Goal: Contribute content: Add original content to the website for others to see

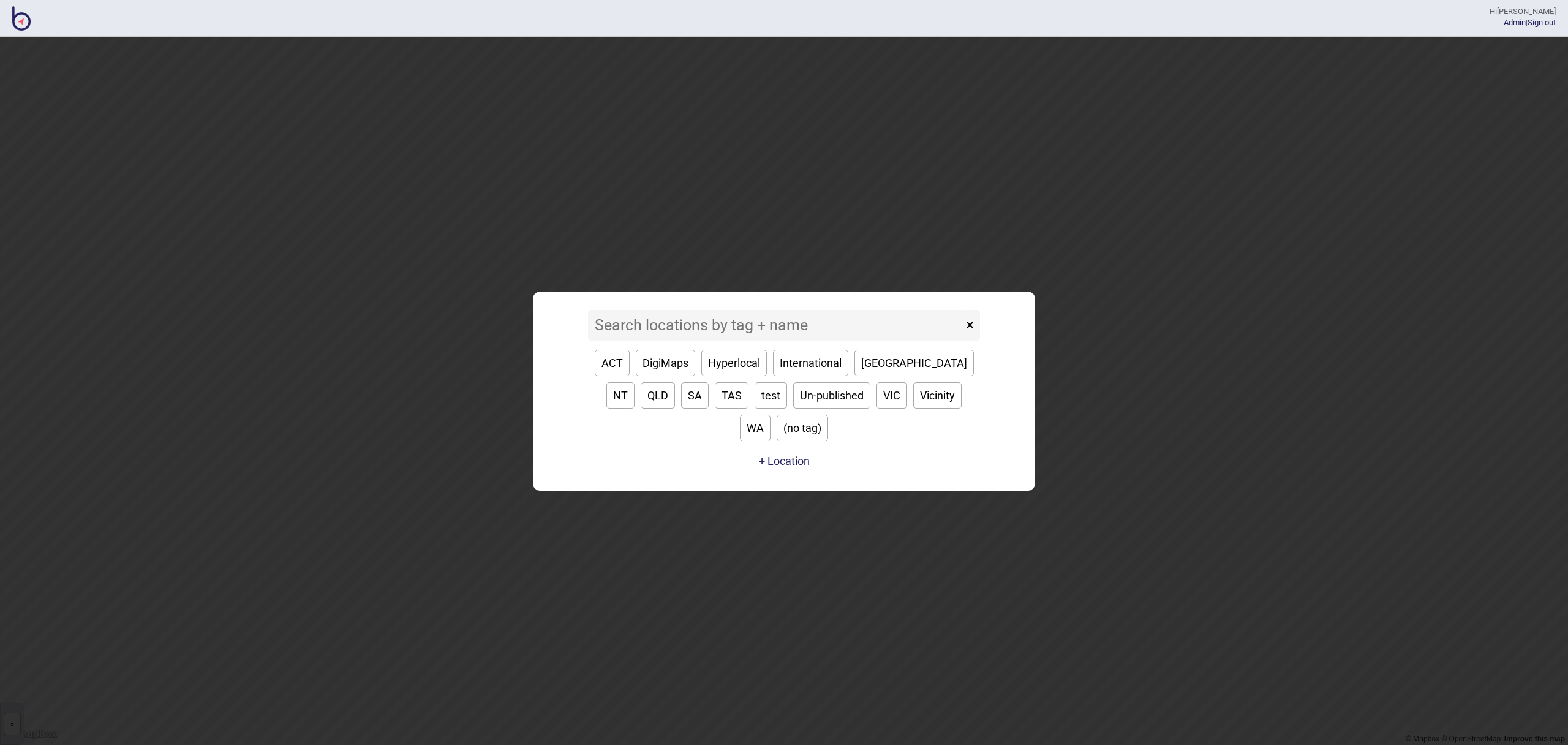
click at [876, 409] on button "VIC" at bounding box center [891, 396] width 31 height 26
type input "VIC"
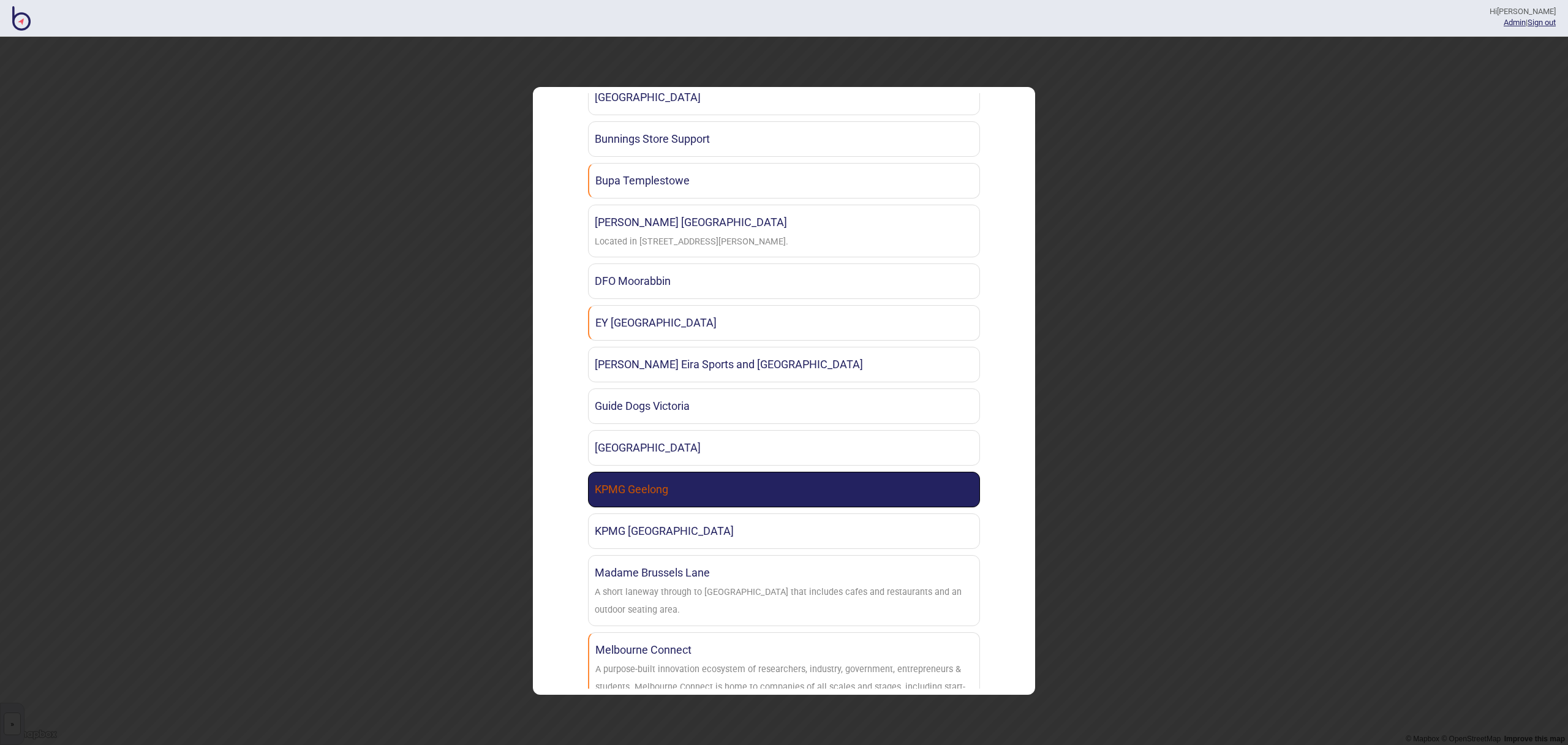
scroll to position [767, 0]
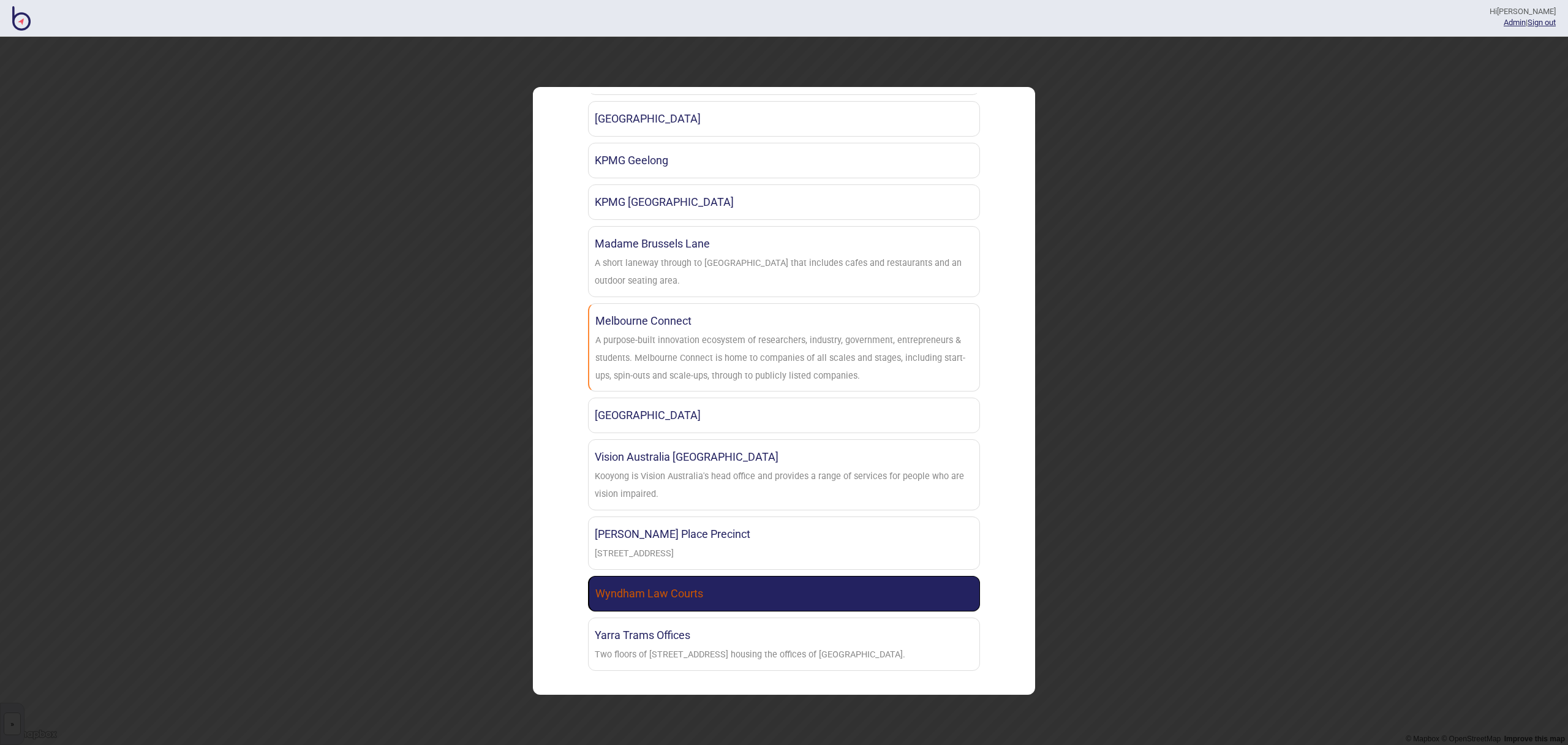
click at [721, 593] on link "Wyndham Law Courts" at bounding box center [784, 594] width 392 height 36
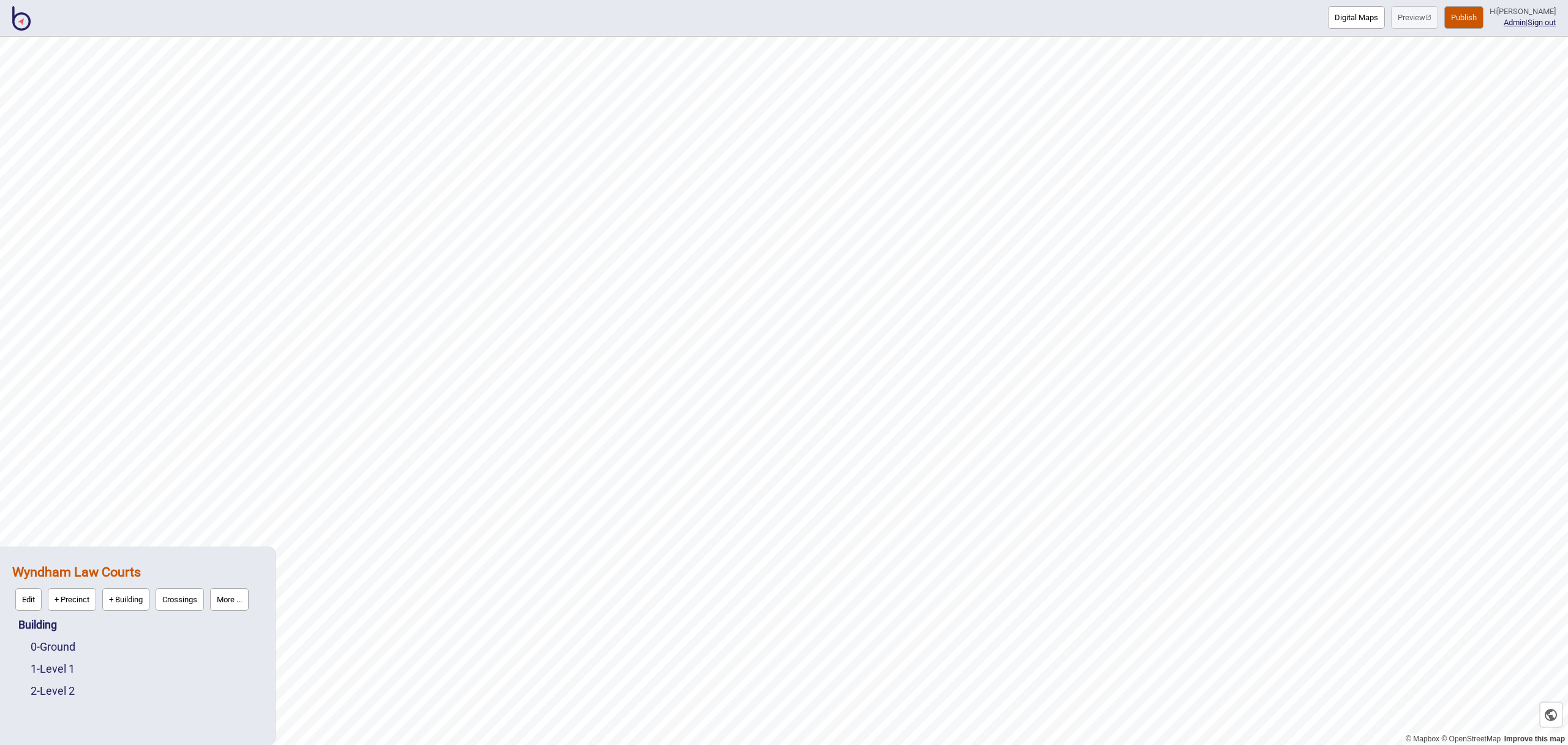
click at [1364, 21] on button "Digital Maps" at bounding box center [1356, 18] width 57 height 22
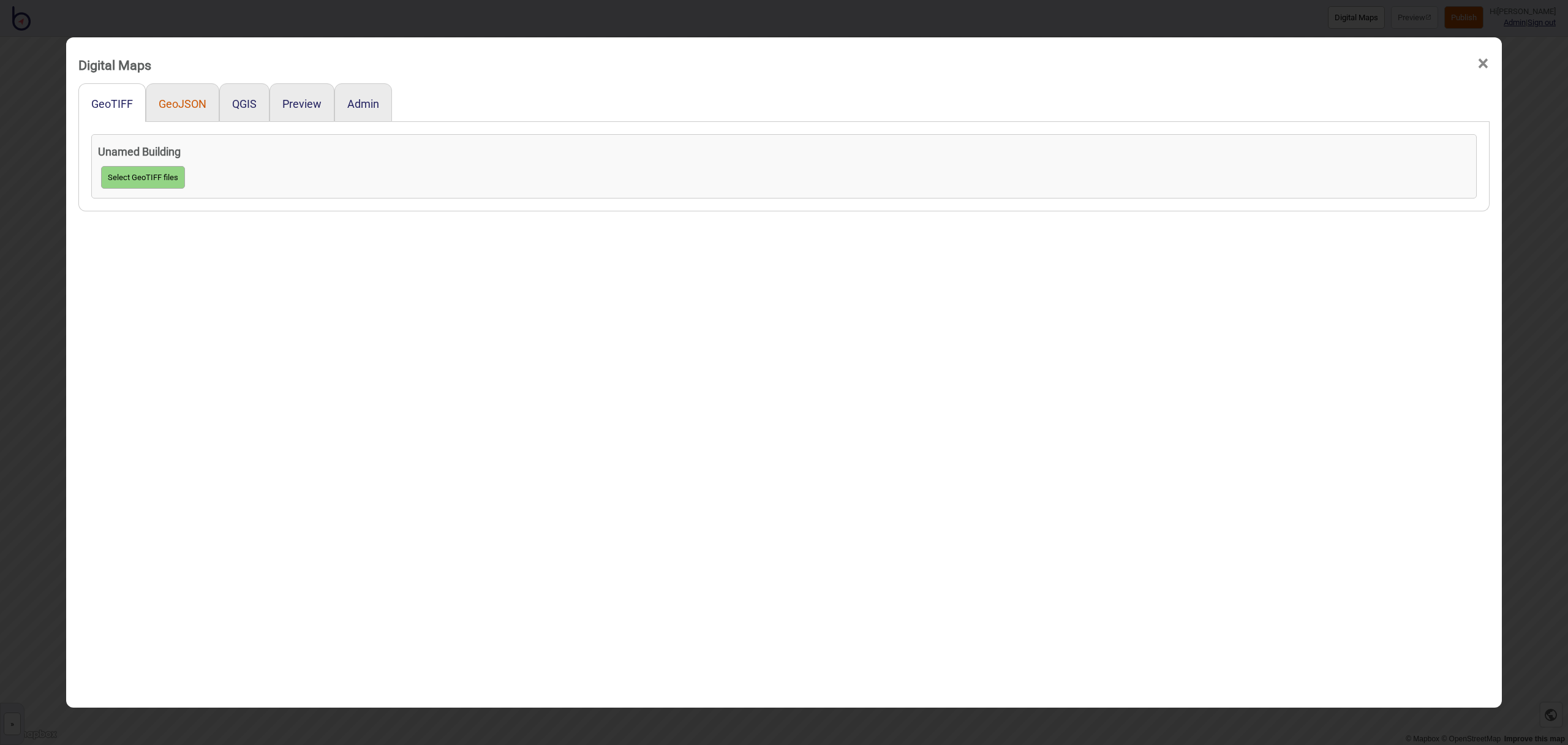
click at [161, 100] on button "GeoJSON" at bounding box center [182, 104] width 47 height 13
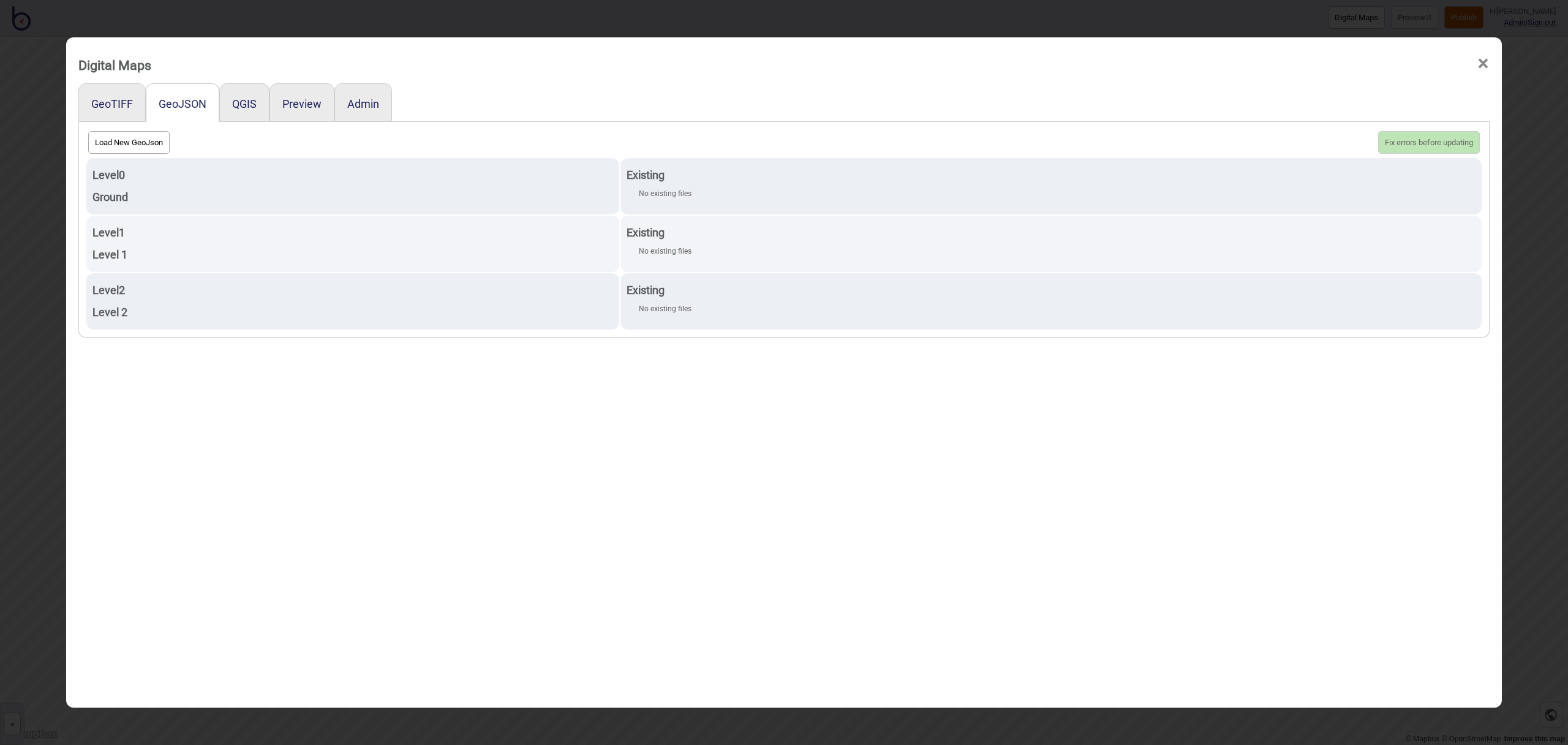
click at [152, 139] on button "Load New GeoJson" at bounding box center [129, 142] width 81 height 22
click input "file" at bounding box center [0, 0] width 0 height 0
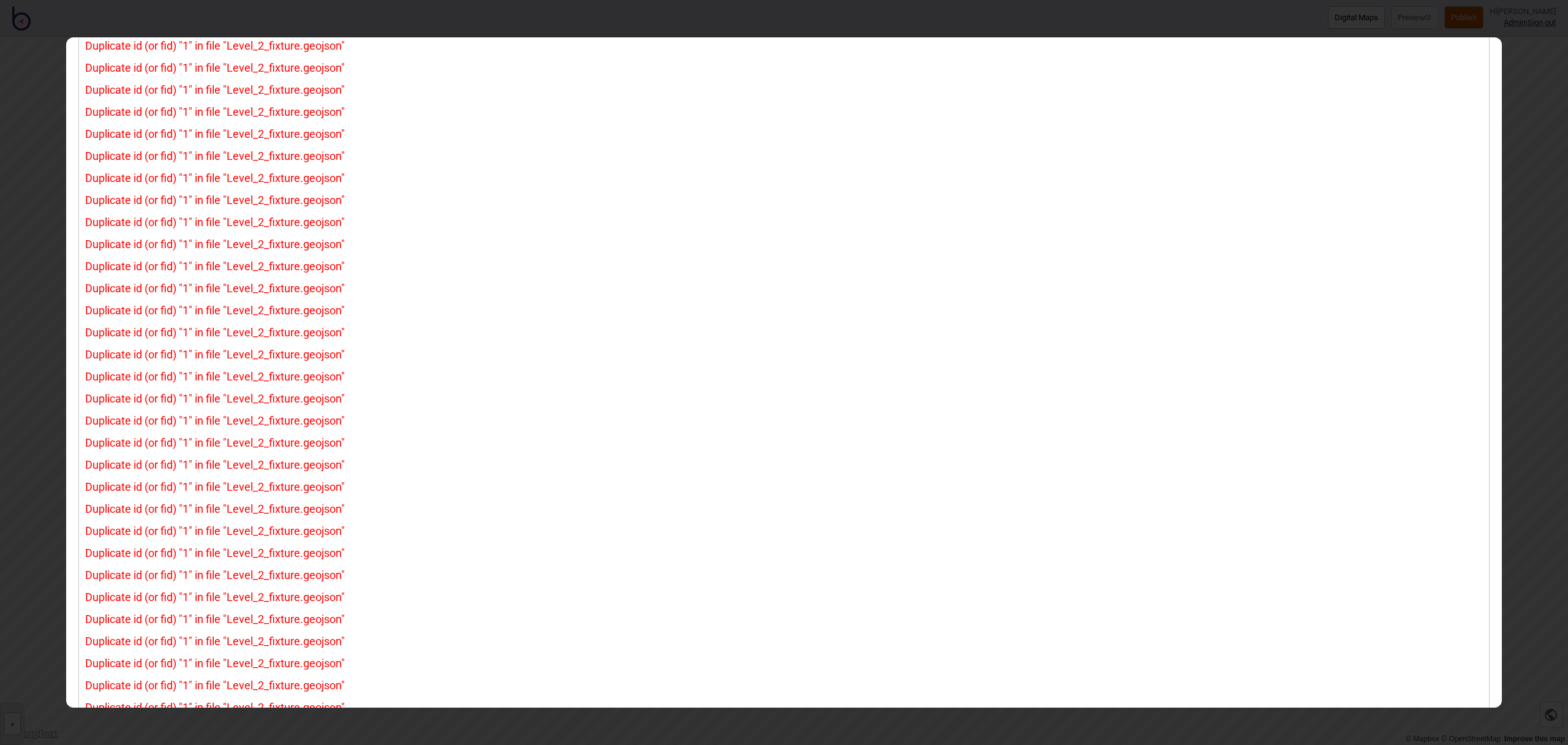
scroll to position [10659, 0]
click at [1449, 139] on div "Duplicate id (or fid) "1" in file "Level_2_fixture.geojson"" at bounding box center [784, 131] width 1398 height 22
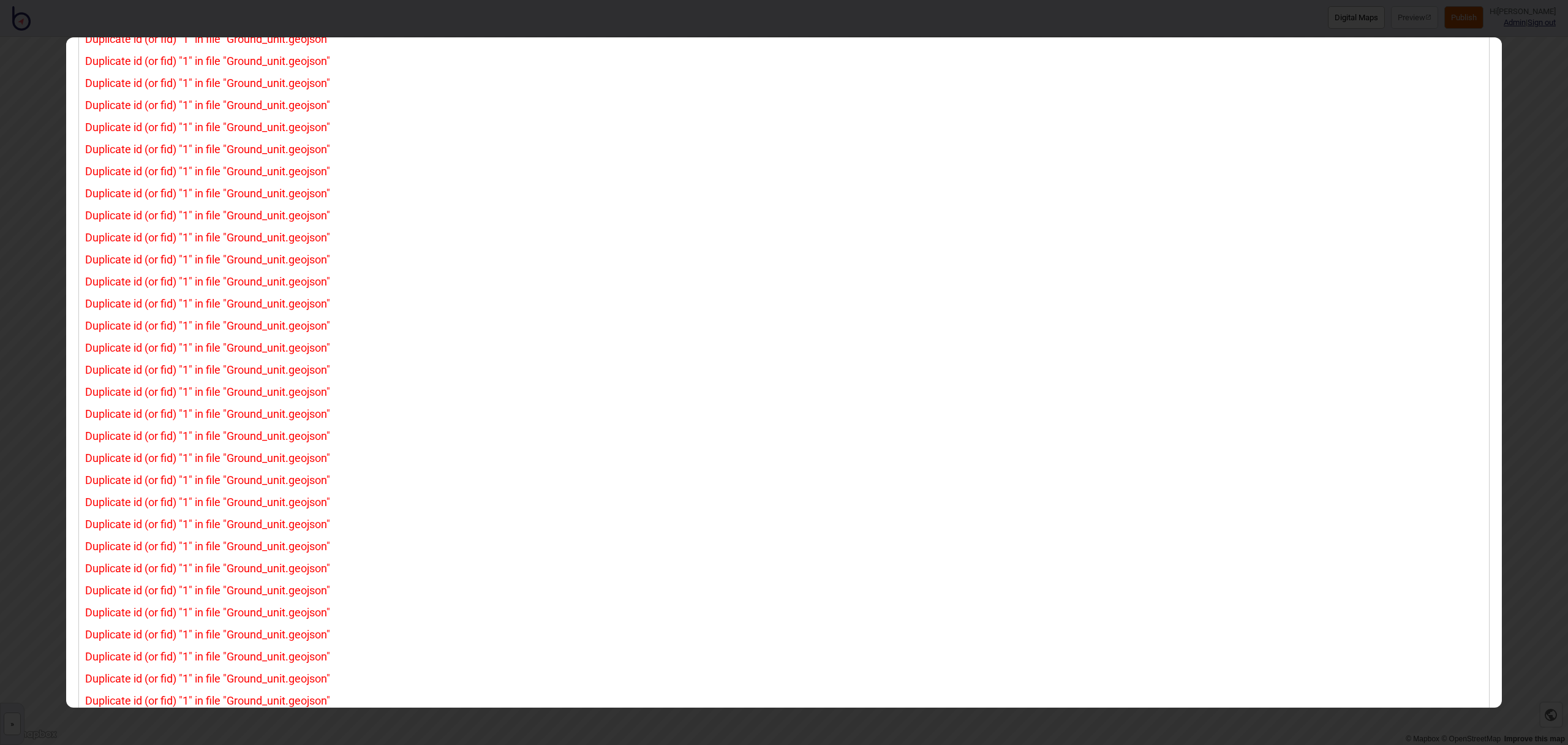
scroll to position [0, 0]
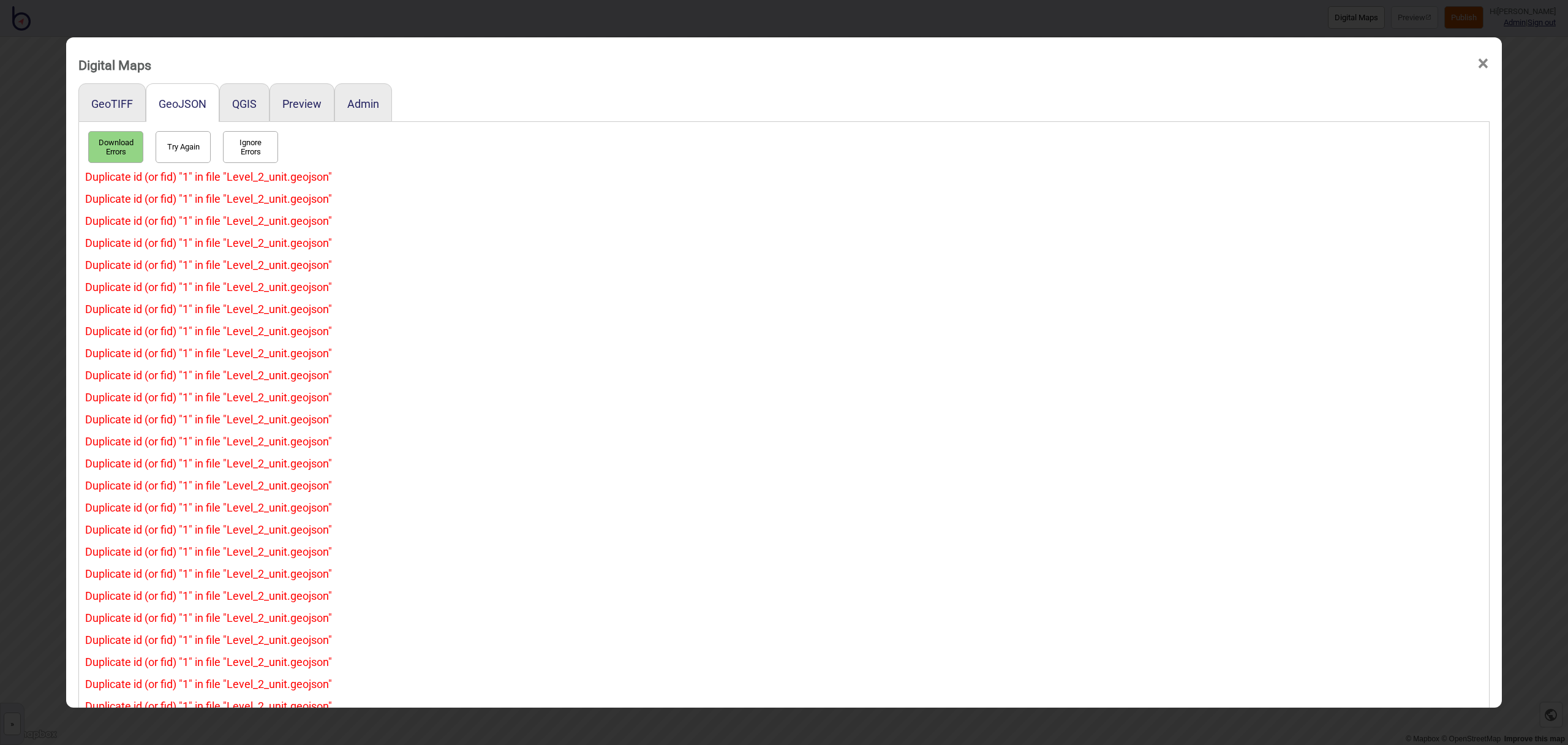
click at [1488, 66] on span "×" at bounding box center [1483, 64] width 13 height 41
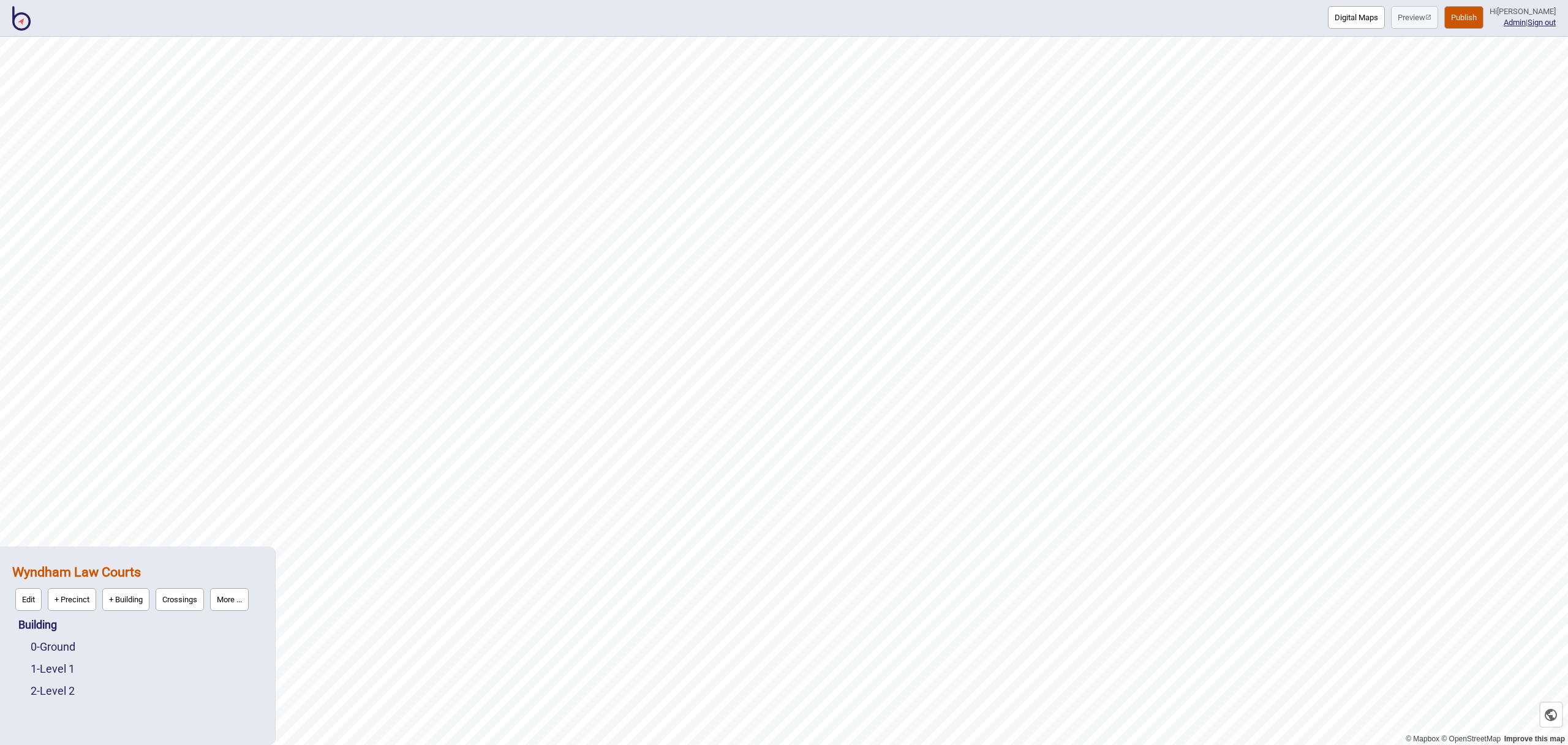
click at [24, 15] on img at bounding box center [21, 18] width 18 height 24
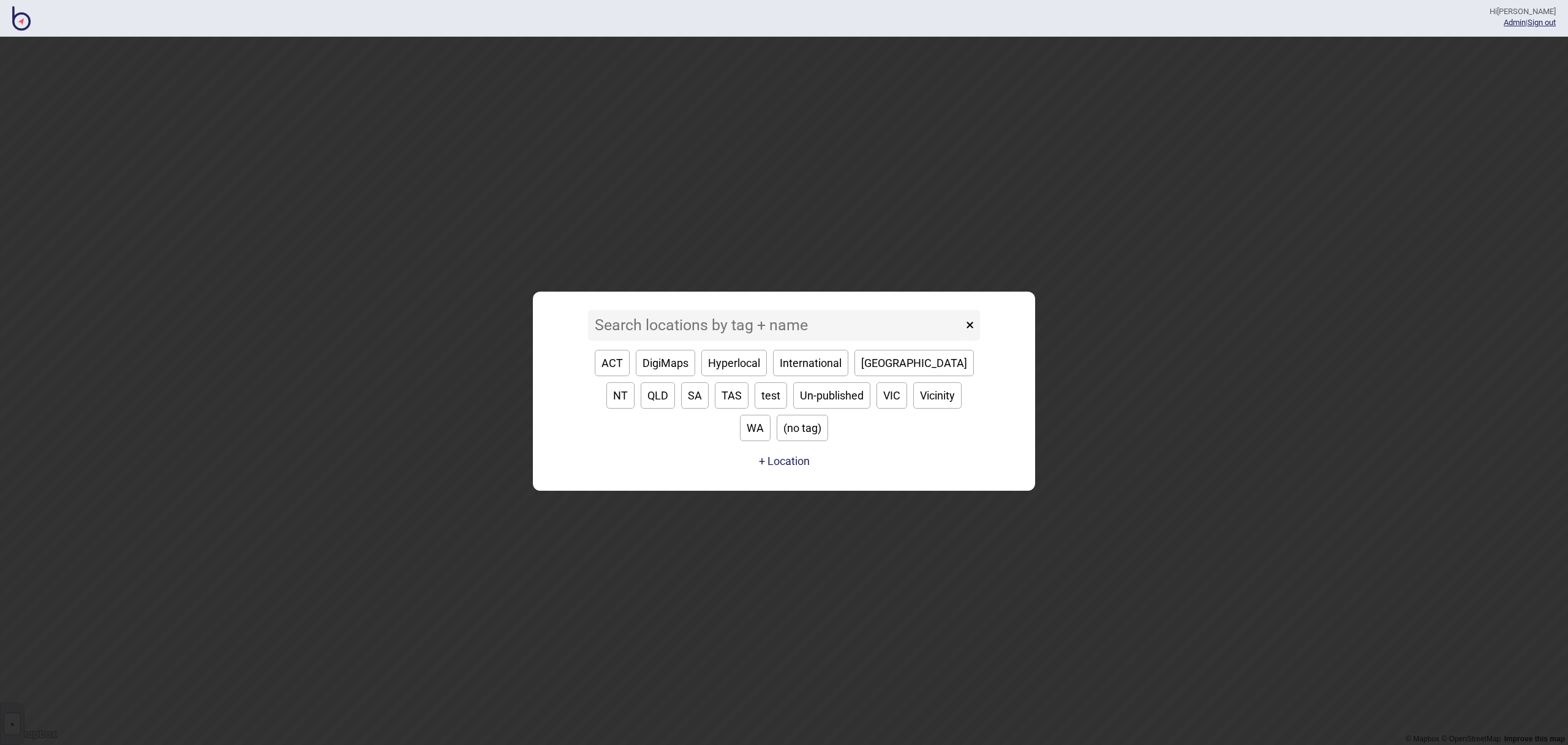
click at [876, 409] on button "VIC" at bounding box center [891, 396] width 31 height 26
type input "VIC"
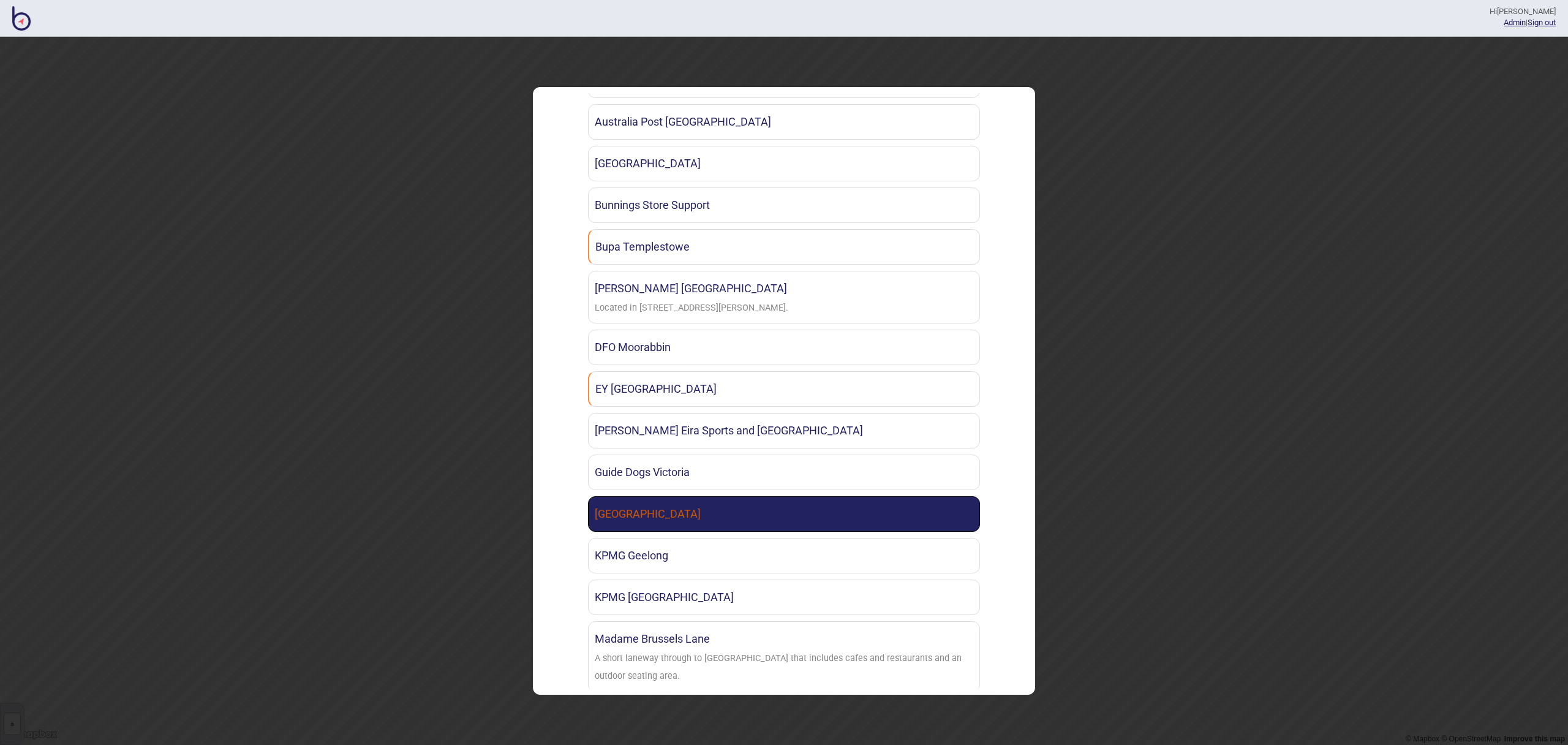
scroll to position [395, 0]
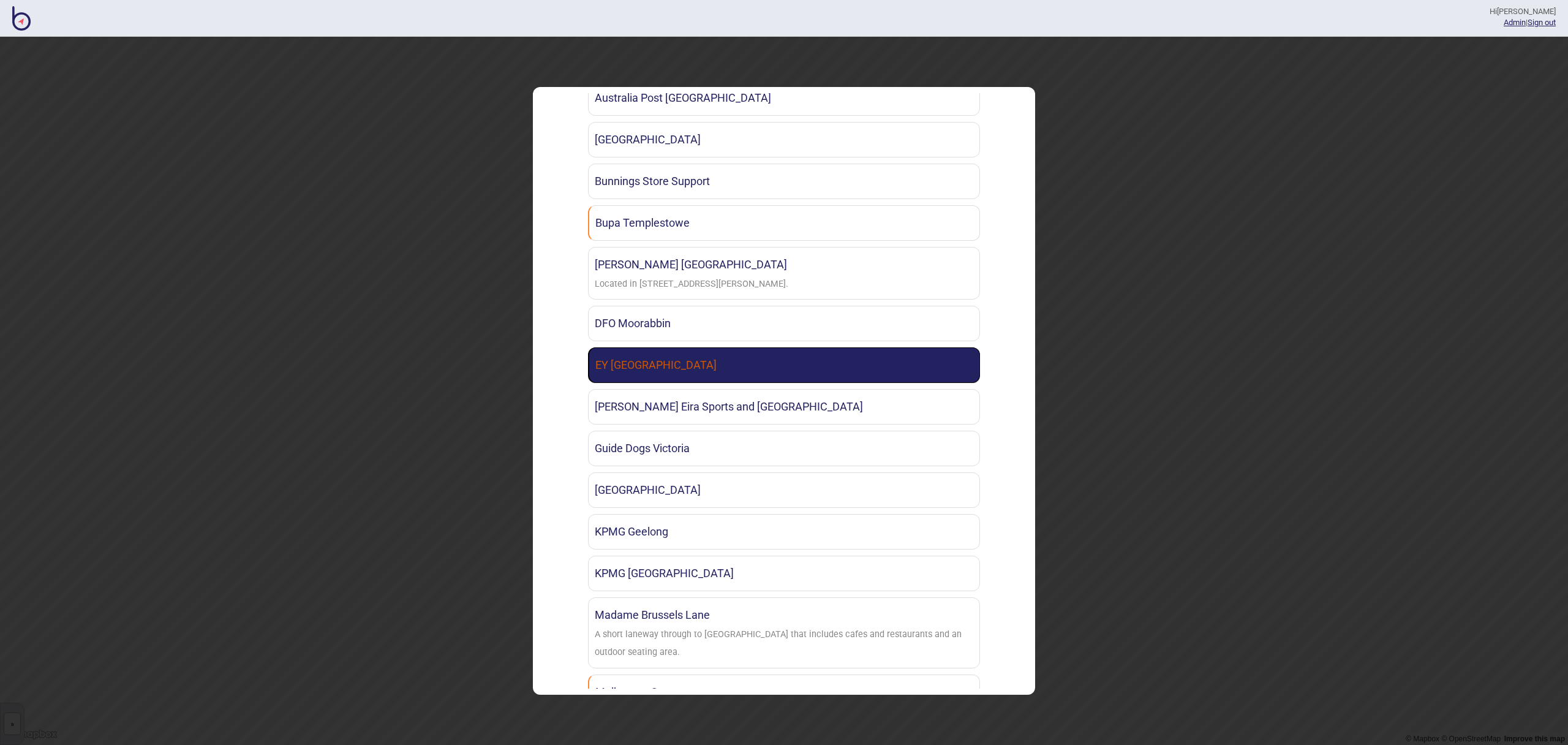
click at [722, 371] on link "EY [GEOGRAPHIC_DATA]" at bounding box center [784, 365] width 392 height 36
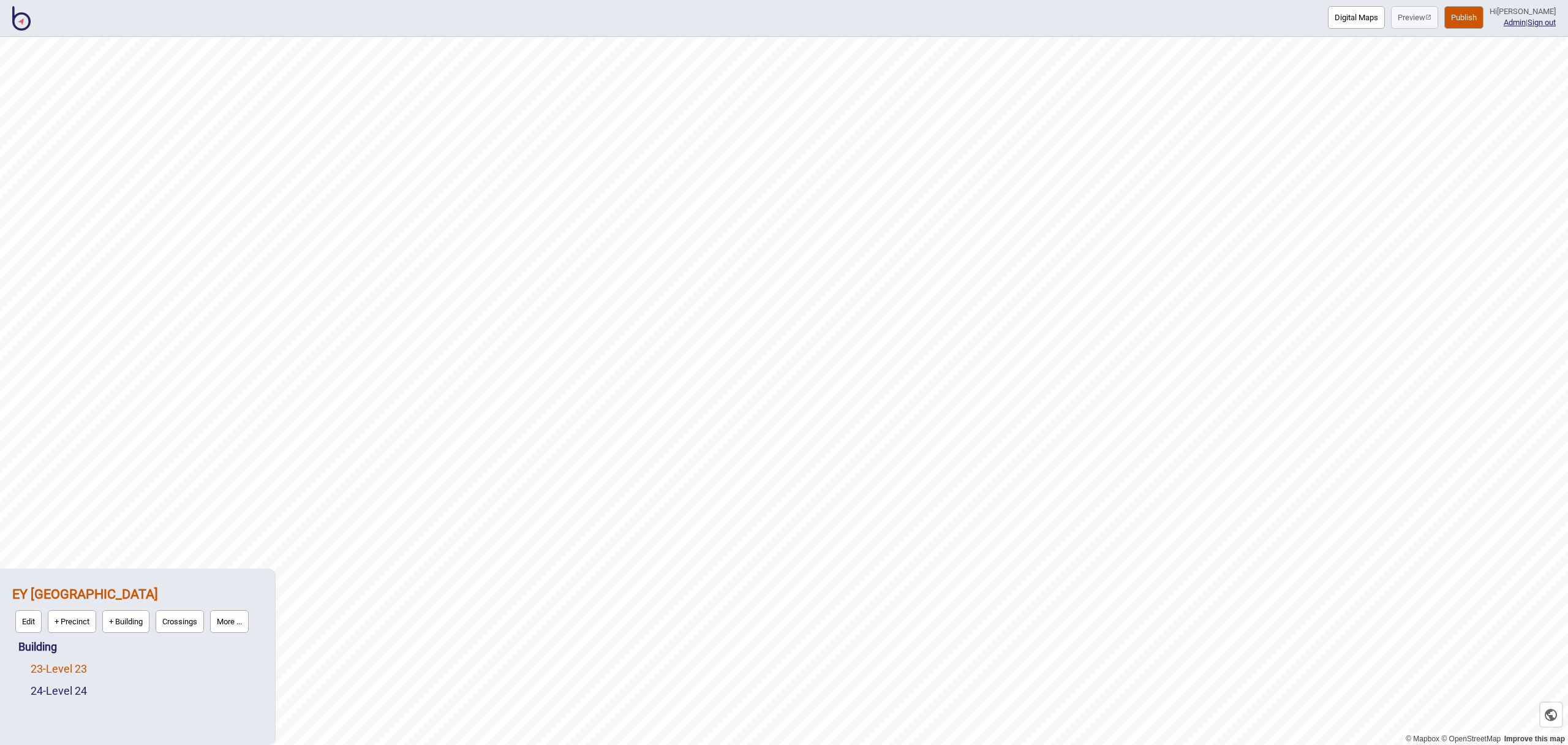
click at [80, 673] on link "23 - Level 23" at bounding box center [59, 669] width 56 height 13
click at [56, 668] on button "Edit" at bounding box center [47, 666] width 26 height 22
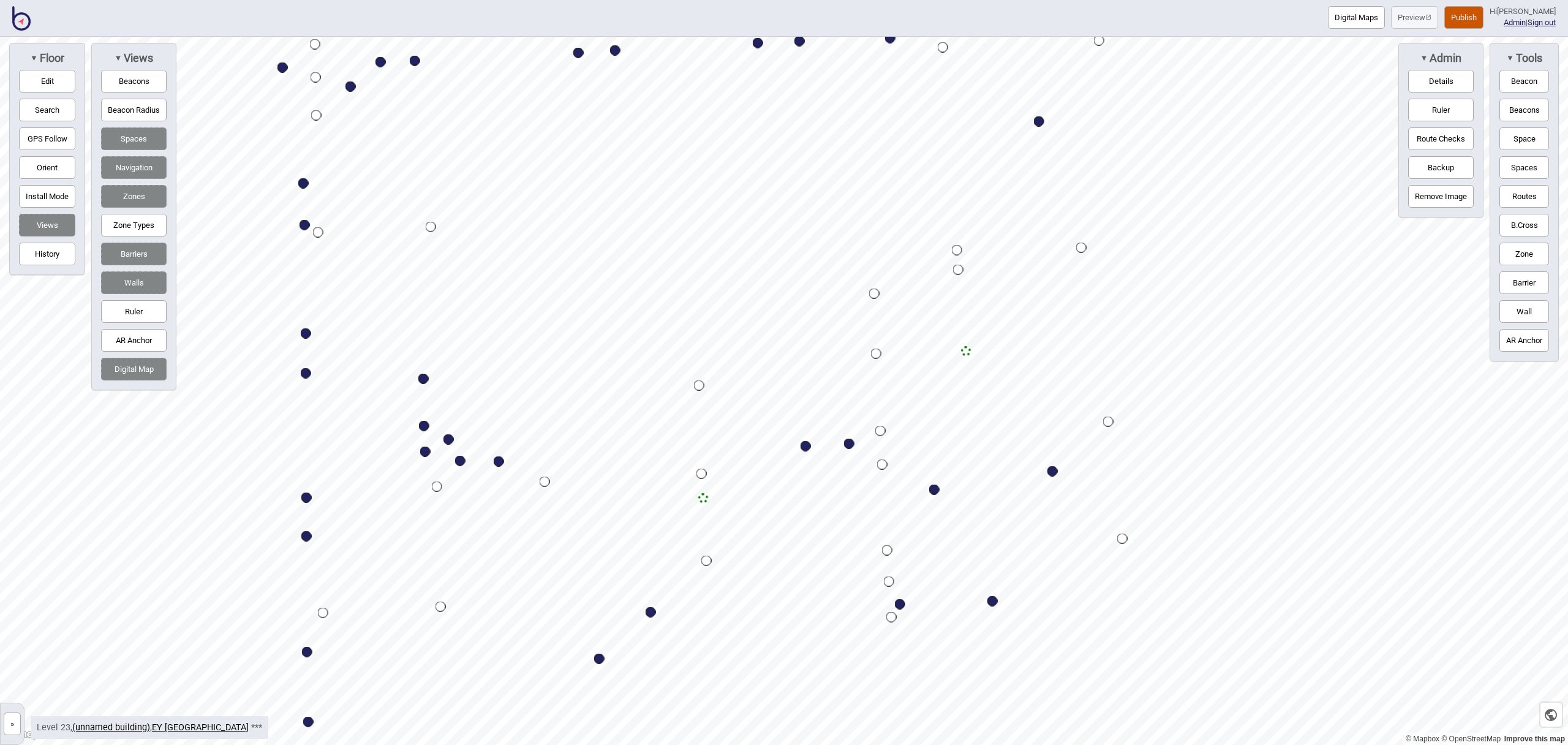
click at [25, 18] on img at bounding box center [21, 18] width 18 height 24
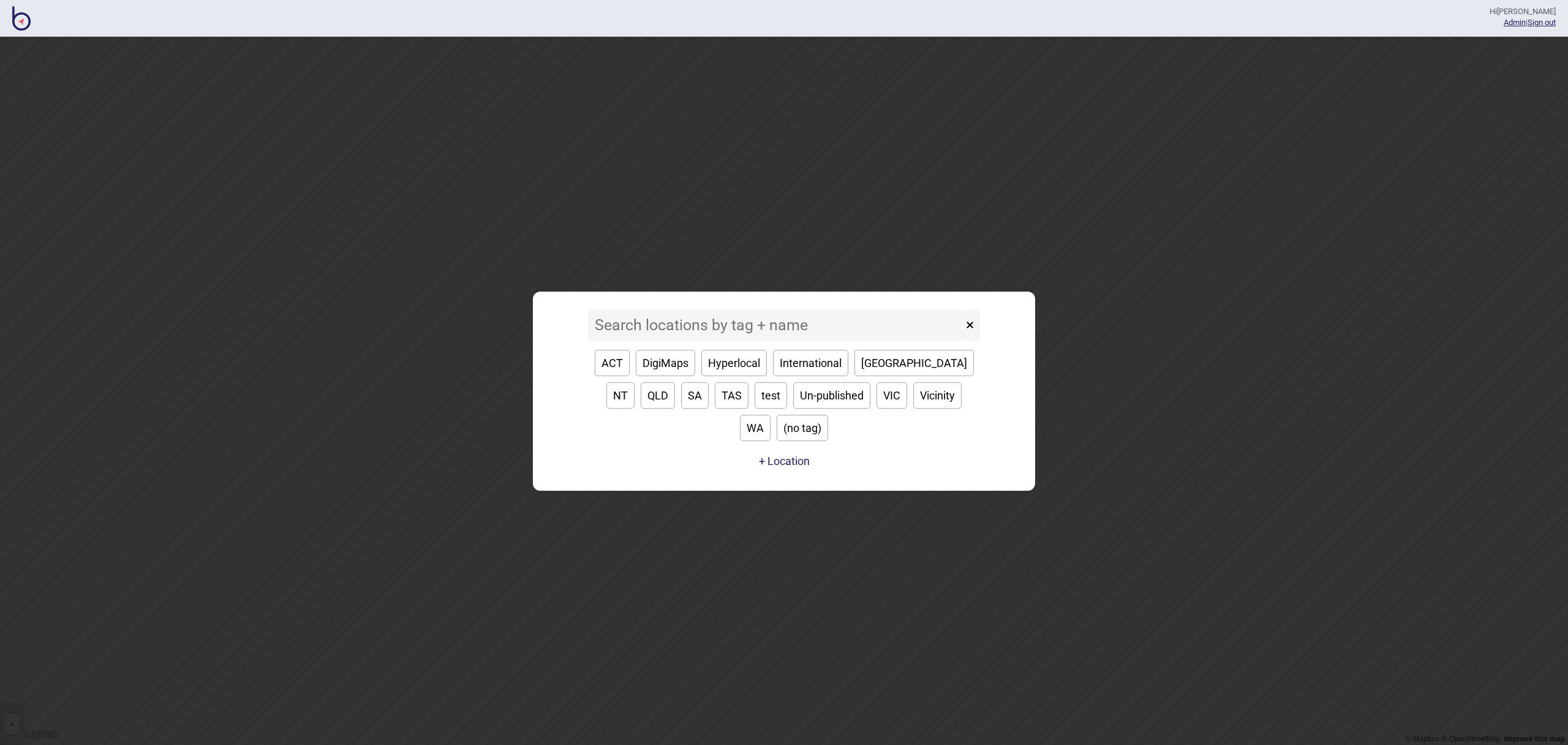
click at [771, 415] on button "WA" at bounding box center [755, 428] width 31 height 26
type input "WA"
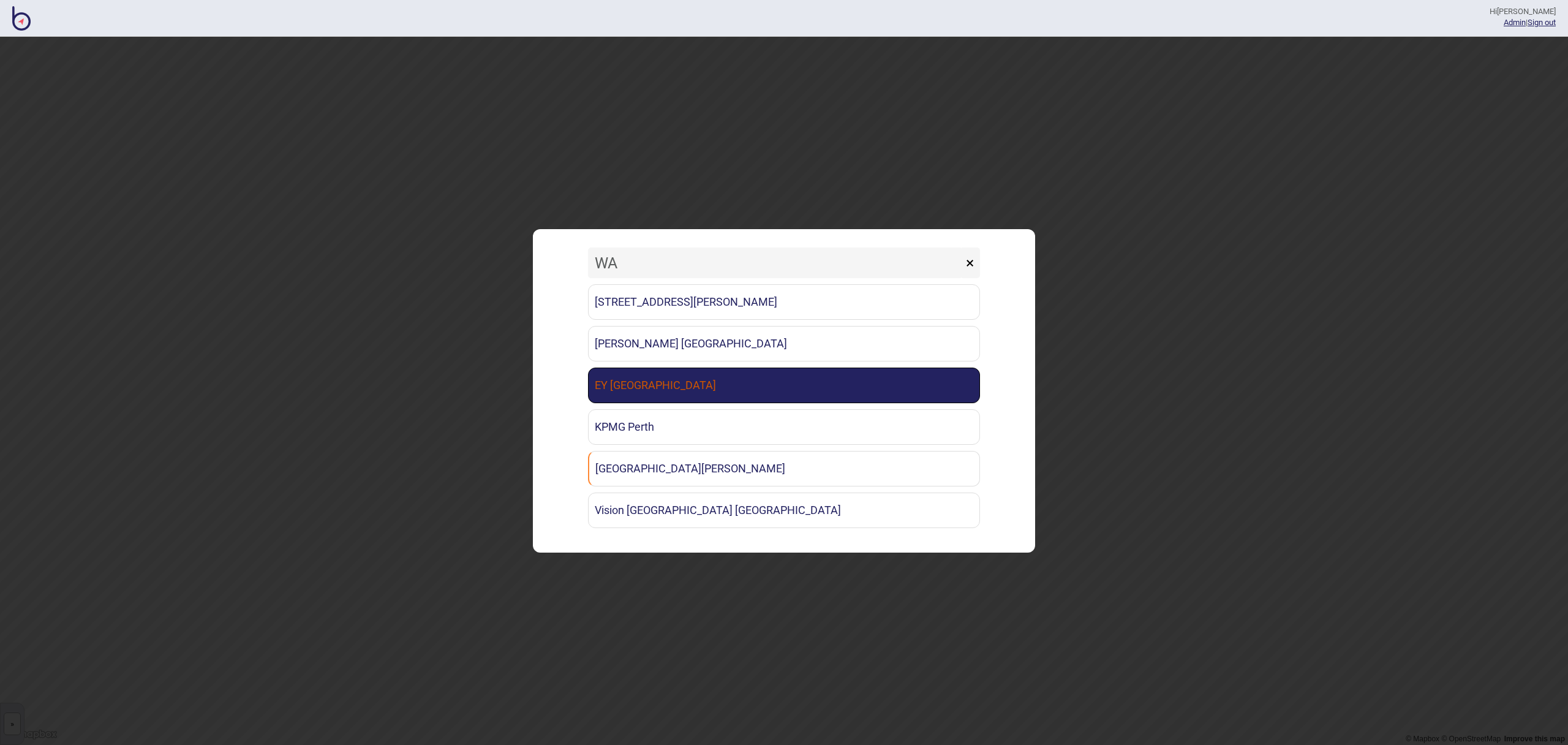
click at [770, 392] on link "EY [GEOGRAPHIC_DATA]" at bounding box center [784, 385] width 392 height 36
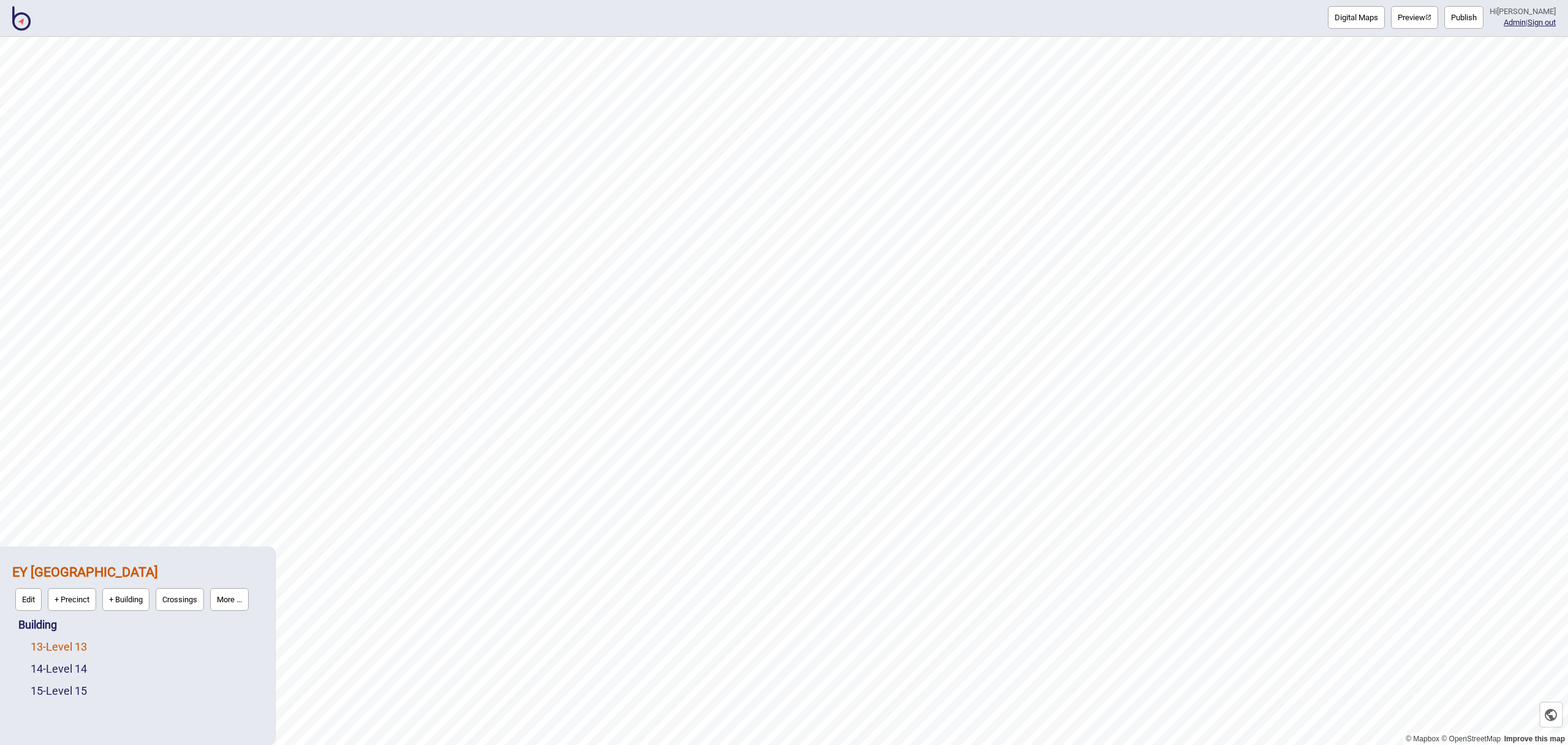
click at [72, 648] on link "13 - Level 13" at bounding box center [59, 647] width 56 height 13
click at [1432, 14] on img "button" at bounding box center [1429, 18] width 6 height 6
click at [19, 16] on img at bounding box center [21, 18] width 18 height 24
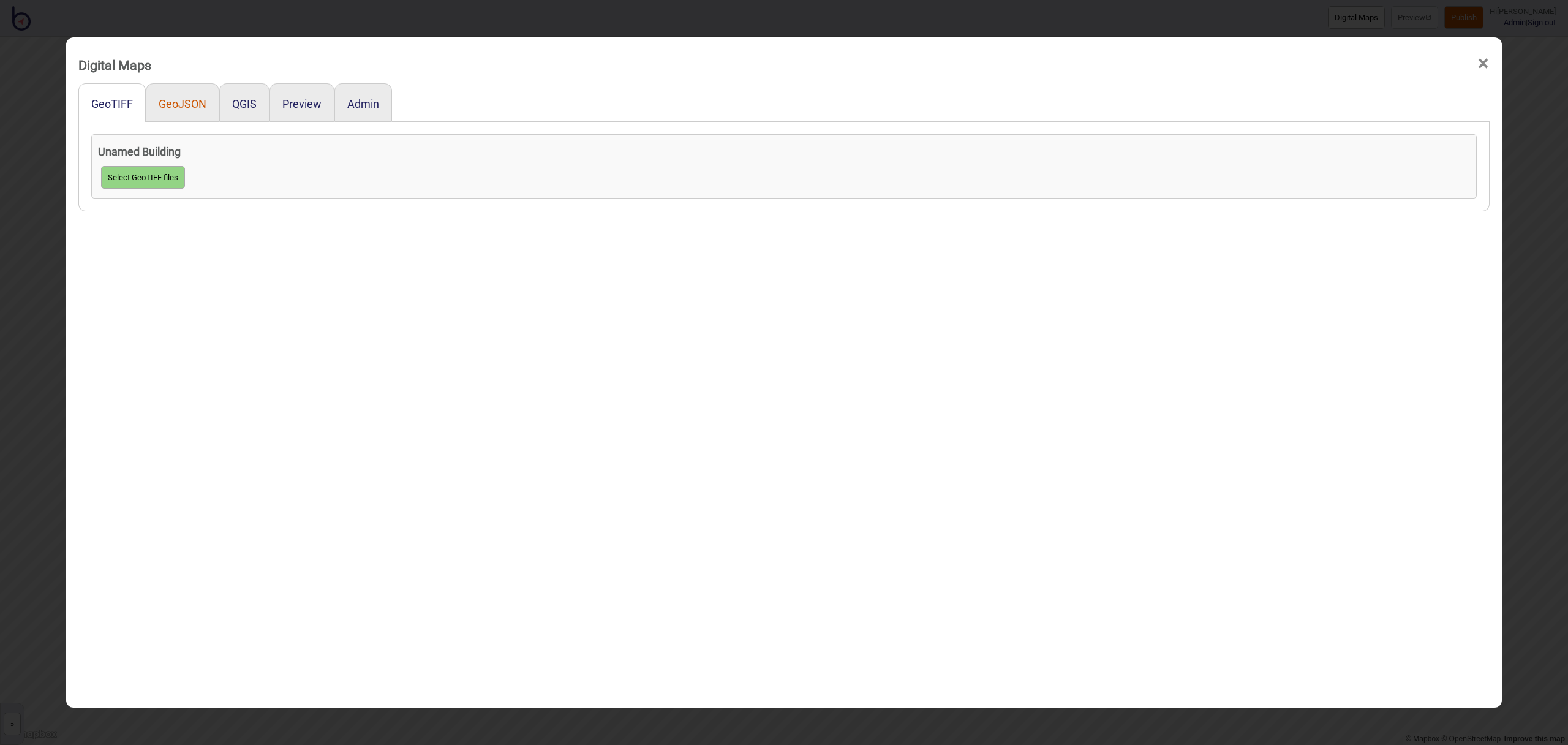
click at [197, 101] on button "GeoJSON" at bounding box center [182, 104] width 47 height 13
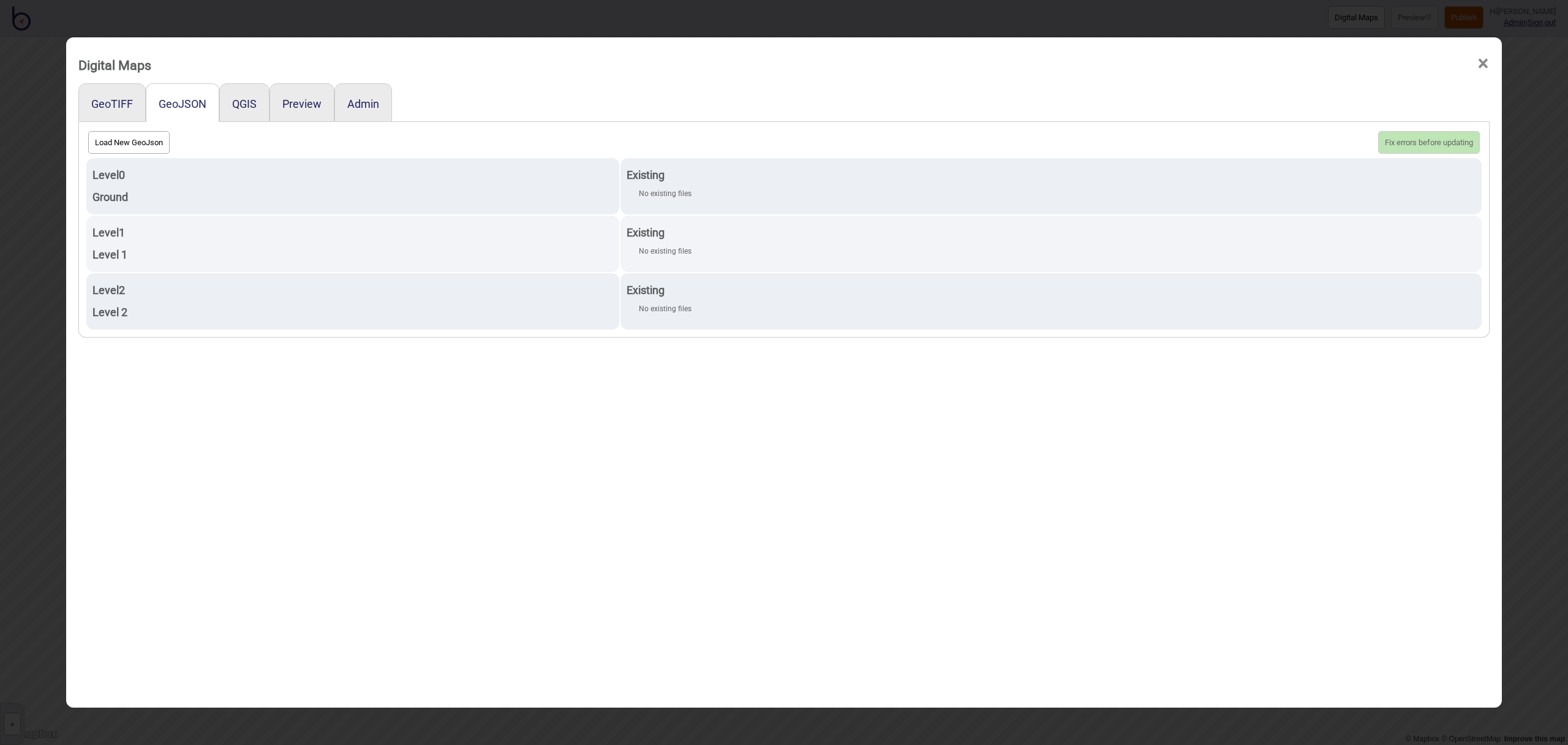
click at [137, 146] on button "Load New GeoJson" at bounding box center [129, 142] width 81 height 22
click input "file" at bounding box center [0, 0] width 0 height 0
